Goal: Obtain resource: Download file/media

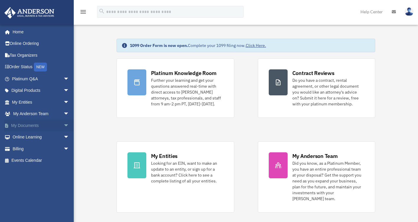
click at [38, 128] on link "My Documents arrow_drop_down" at bounding box center [41, 126] width 74 height 12
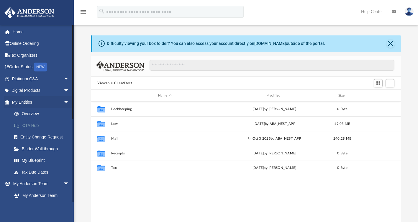
scroll to position [130, 306]
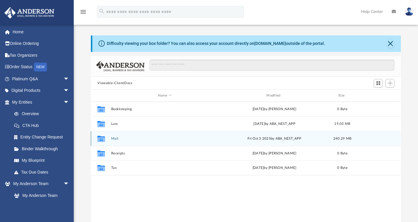
click at [115, 137] on button "Mail" at bounding box center [164, 139] width 107 height 4
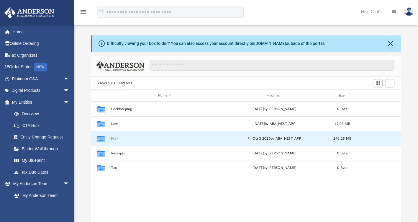
click at [115, 137] on button "Mail" at bounding box center [164, 139] width 107 height 4
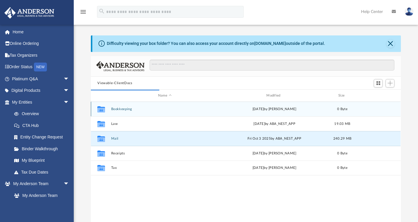
scroll to position [112, 306]
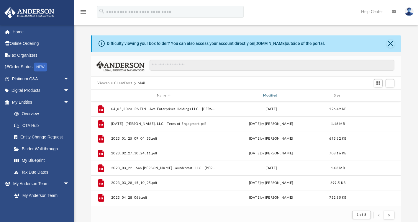
click at [272, 95] on div "Modified" at bounding box center [271, 95] width 105 height 5
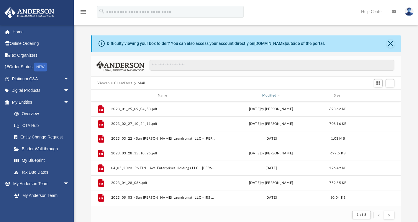
click at [272, 95] on div "Modified" at bounding box center [271, 95] width 105 height 5
click at [390, 42] on button "Close" at bounding box center [391, 44] width 8 height 8
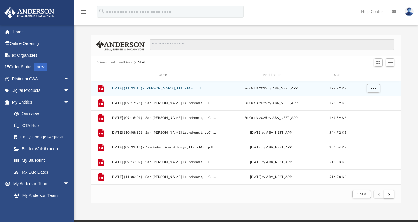
click at [178, 90] on button "2025.10.03 (11:32:17) - Figueroa CL, LLC - Mail.pdf" at bounding box center [163, 89] width 105 height 4
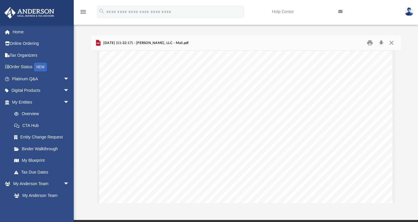
scroll to position [0, 0]
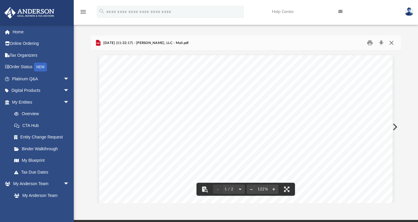
click at [391, 43] on button "Close" at bounding box center [392, 42] width 11 height 9
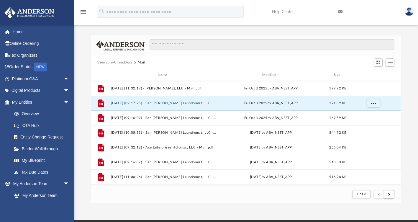
click at [202, 102] on button "2025.10.03 (09:17:25) - San Pedro Laundromat, LLC - Mail.pdf" at bounding box center [163, 103] width 105 height 4
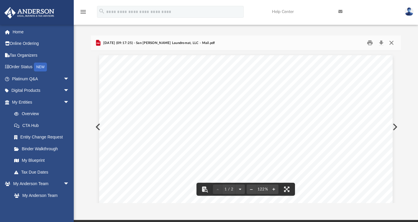
click at [392, 43] on button "Close" at bounding box center [392, 42] width 11 height 9
